Goal: Navigation & Orientation: Find specific page/section

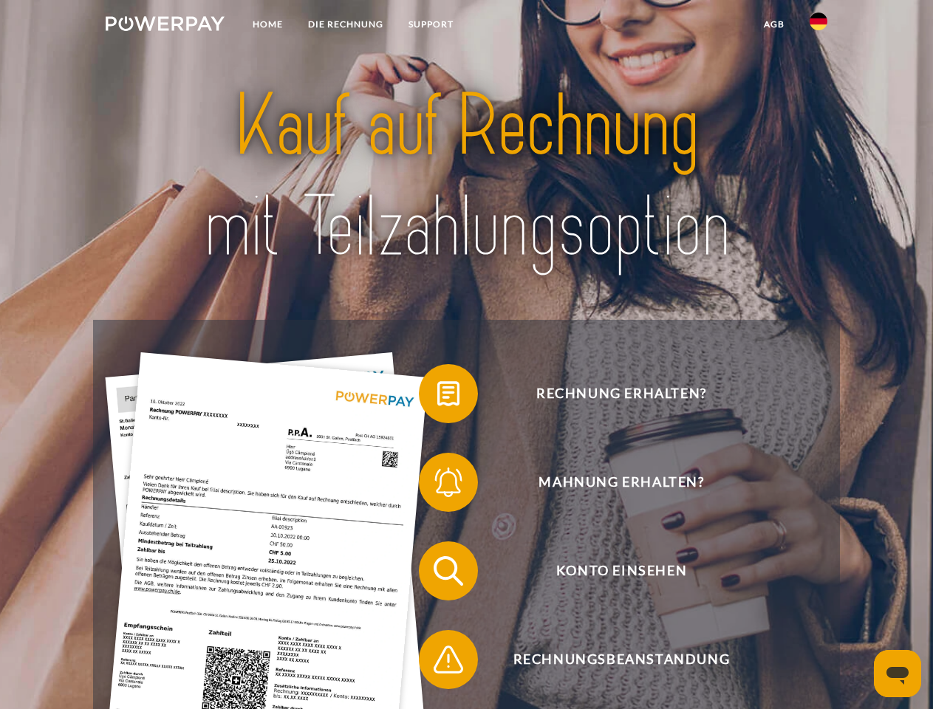
click at [165, 26] on img at bounding box center [165, 23] width 119 height 15
click at [819, 26] on img at bounding box center [819, 22] width 18 height 18
click at [774, 24] on link "agb" at bounding box center [775, 24] width 46 height 27
click at [438, 397] on span at bounding box center [426, 394] width 74 height 74
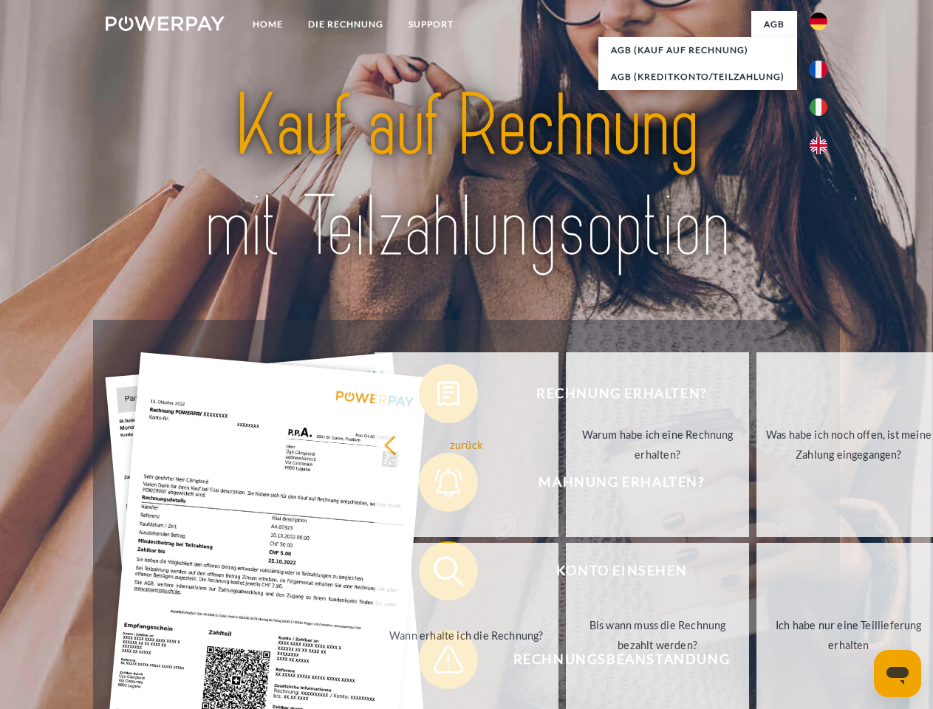
click at [438, 486] on div "Rechnung erhalten? Mahnung erhalten? Konto einsehen" at bounding box center [466, 615] width 746 height 591
